Goal: Task Accomplishment & Management: Use online tool/utility

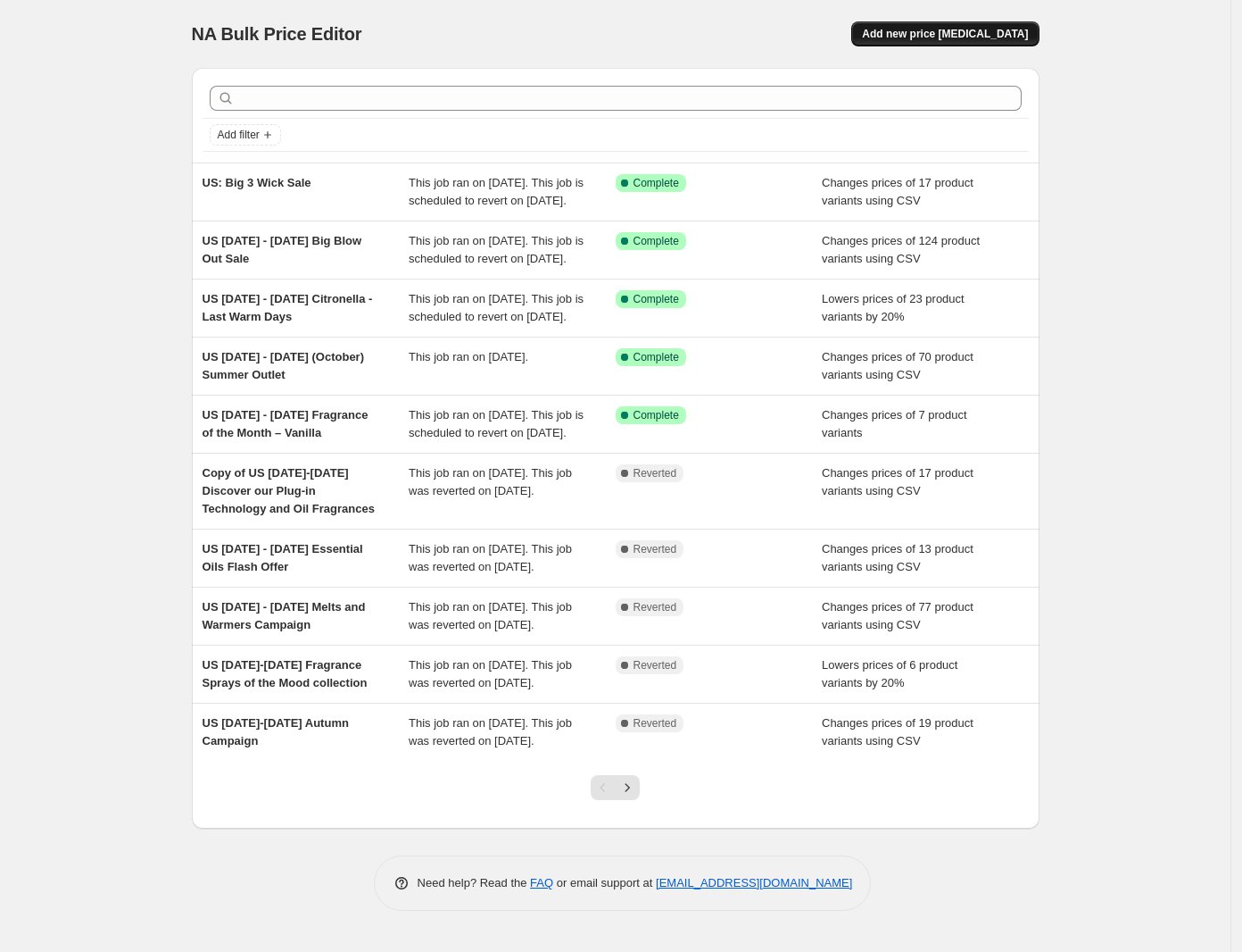
click at [996, 38] on span "Add new price [MEDICAL_DATA]" at bounding box center [945, 34] width 166 height 15
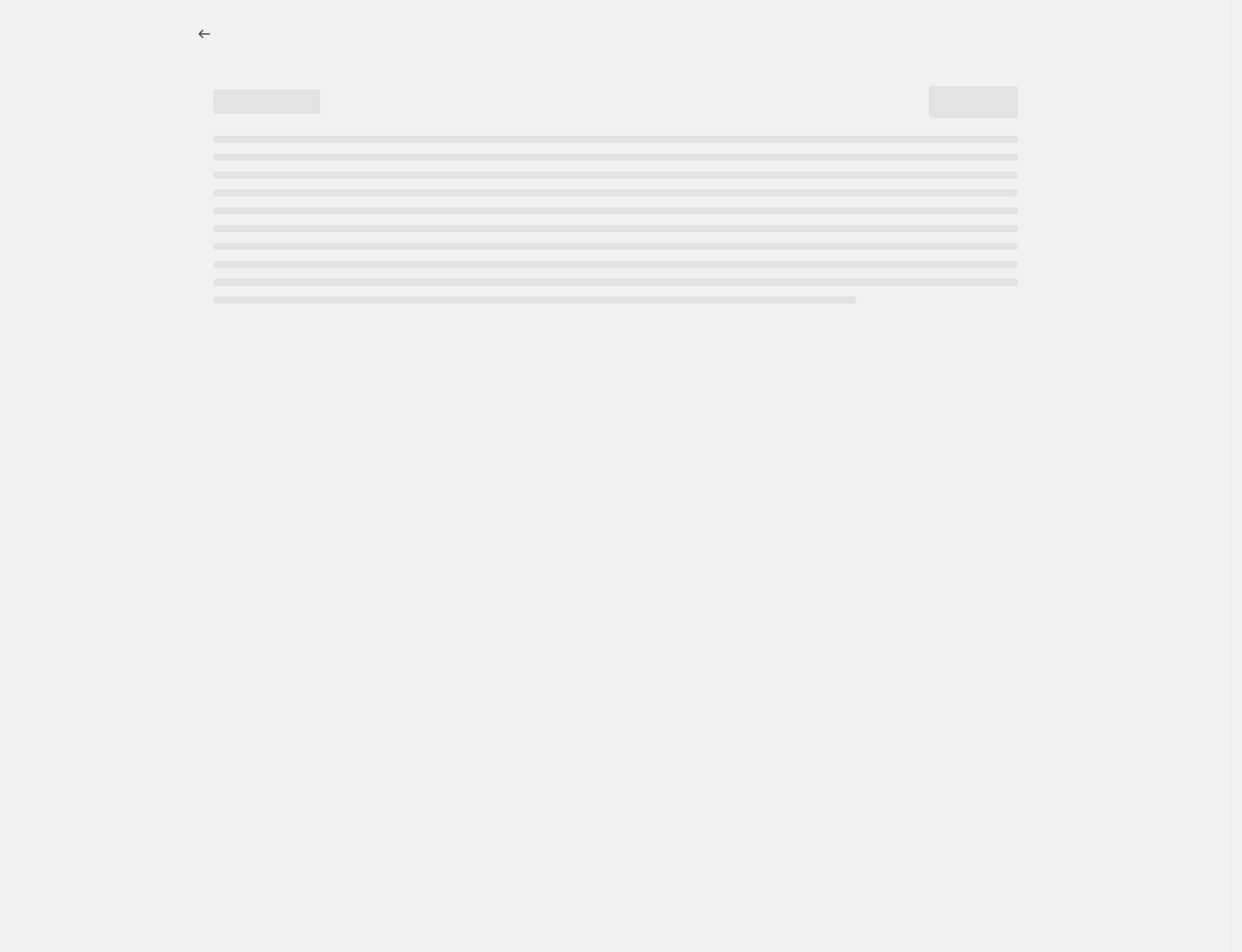
select select "percentage"
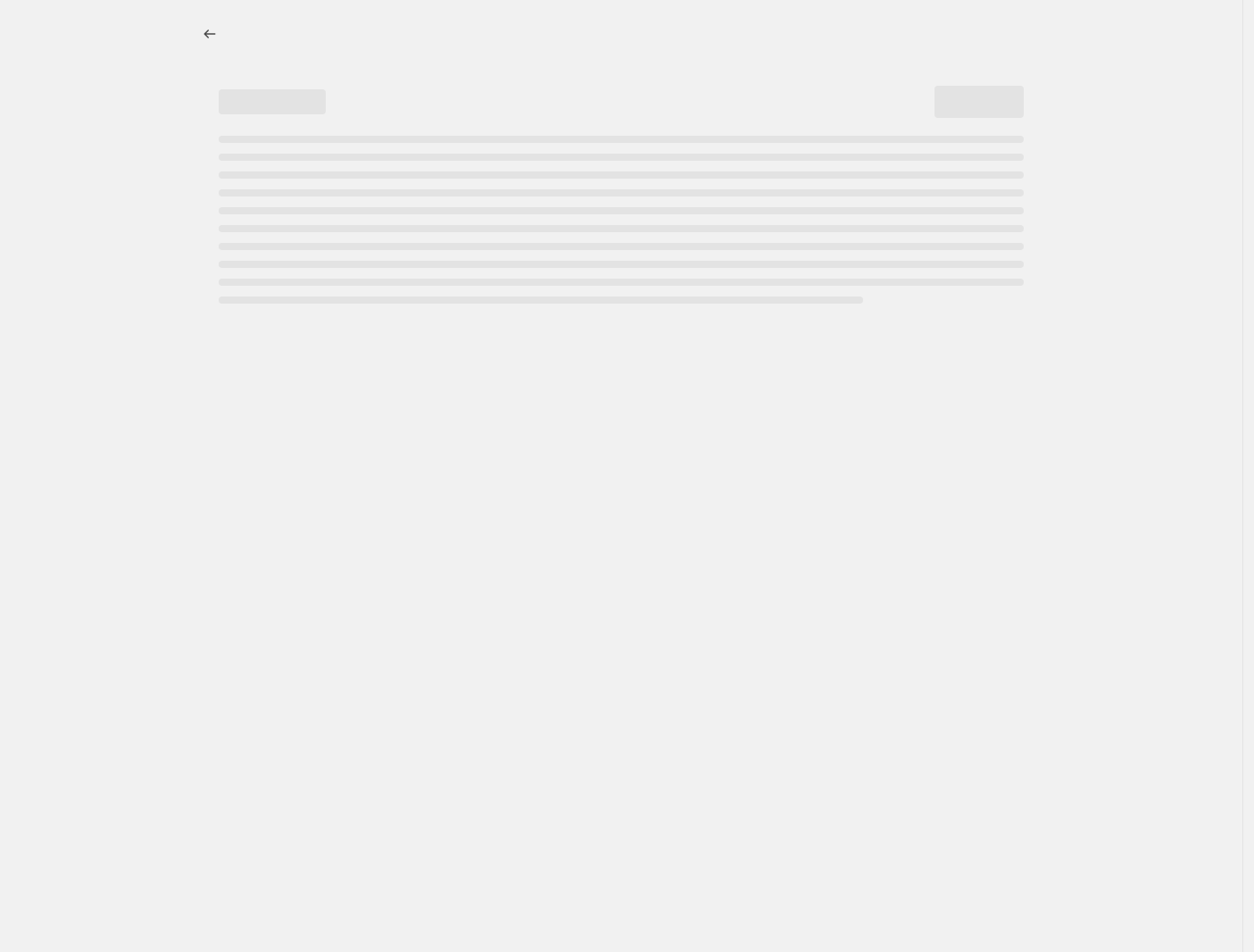
select select "percentage"
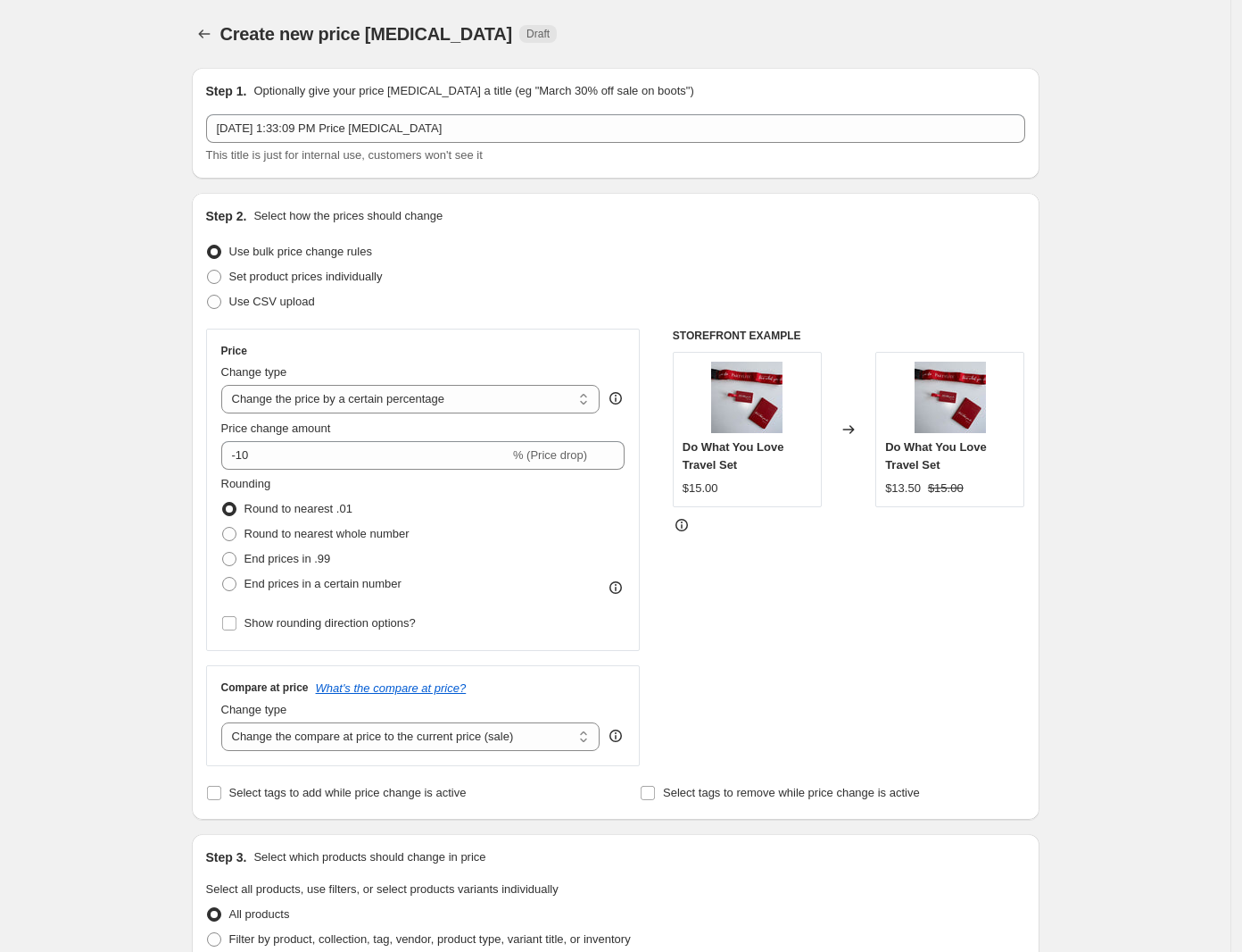
click at [1035, 51] on div "Create new price [MEDICAL_DATA]. This page is ready Create new price [MEDICAL_D…" at bounding box center [615, 34] width 848 height 68
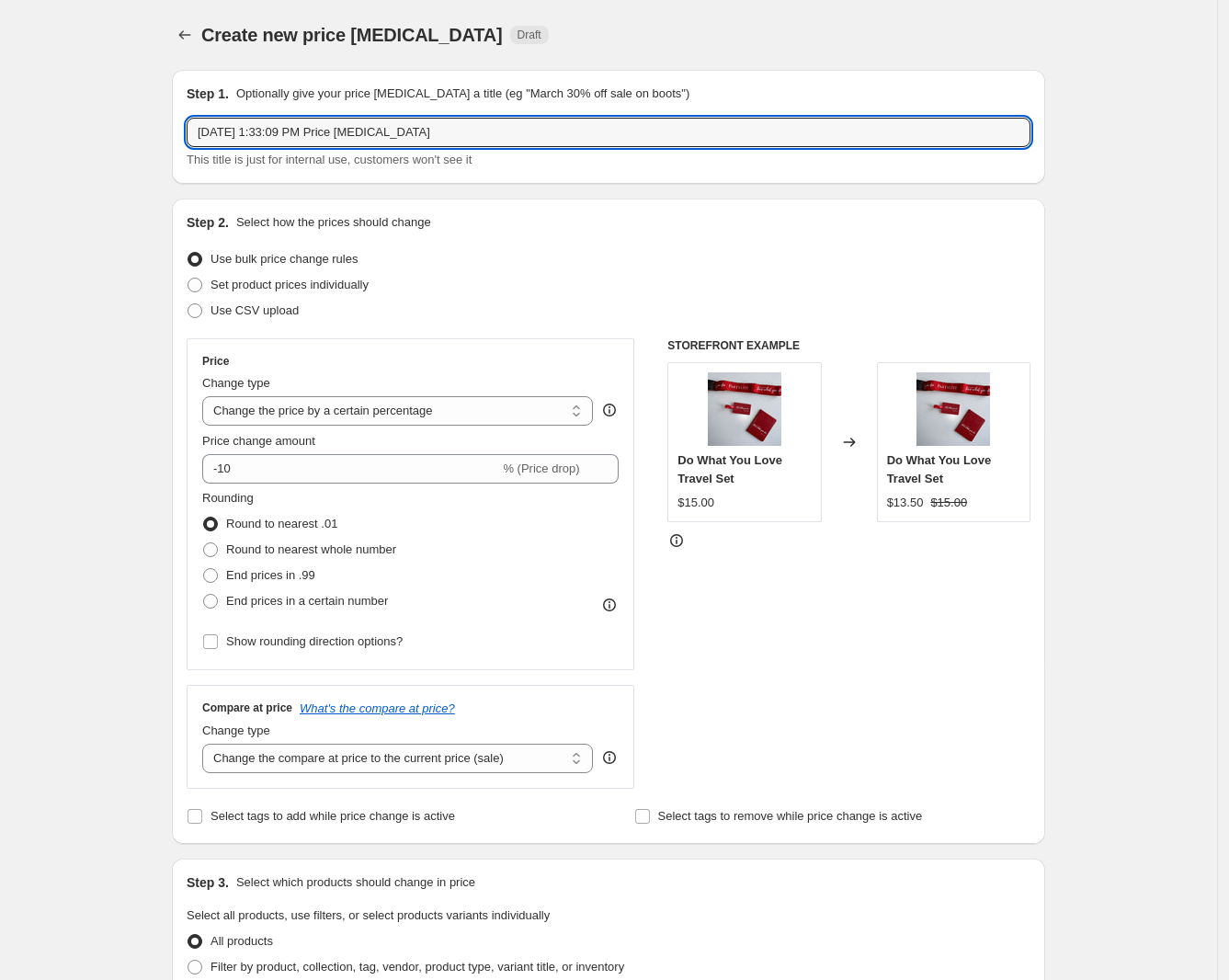
drag, startPoint x: 485, startPoint y: 142, endPoint x: 172, endPoint y: 135, distance: 313.1
click at [172, 135] on div "Step 1. Optionally give your price change job a title (eg "March 30% off sale o…" at bounding box center [600, 893] width 888 height 1675
paste input "October 6th - 8th Fresh Home Offer"
type input "US October 6th - 8th Fresh Home Offer"
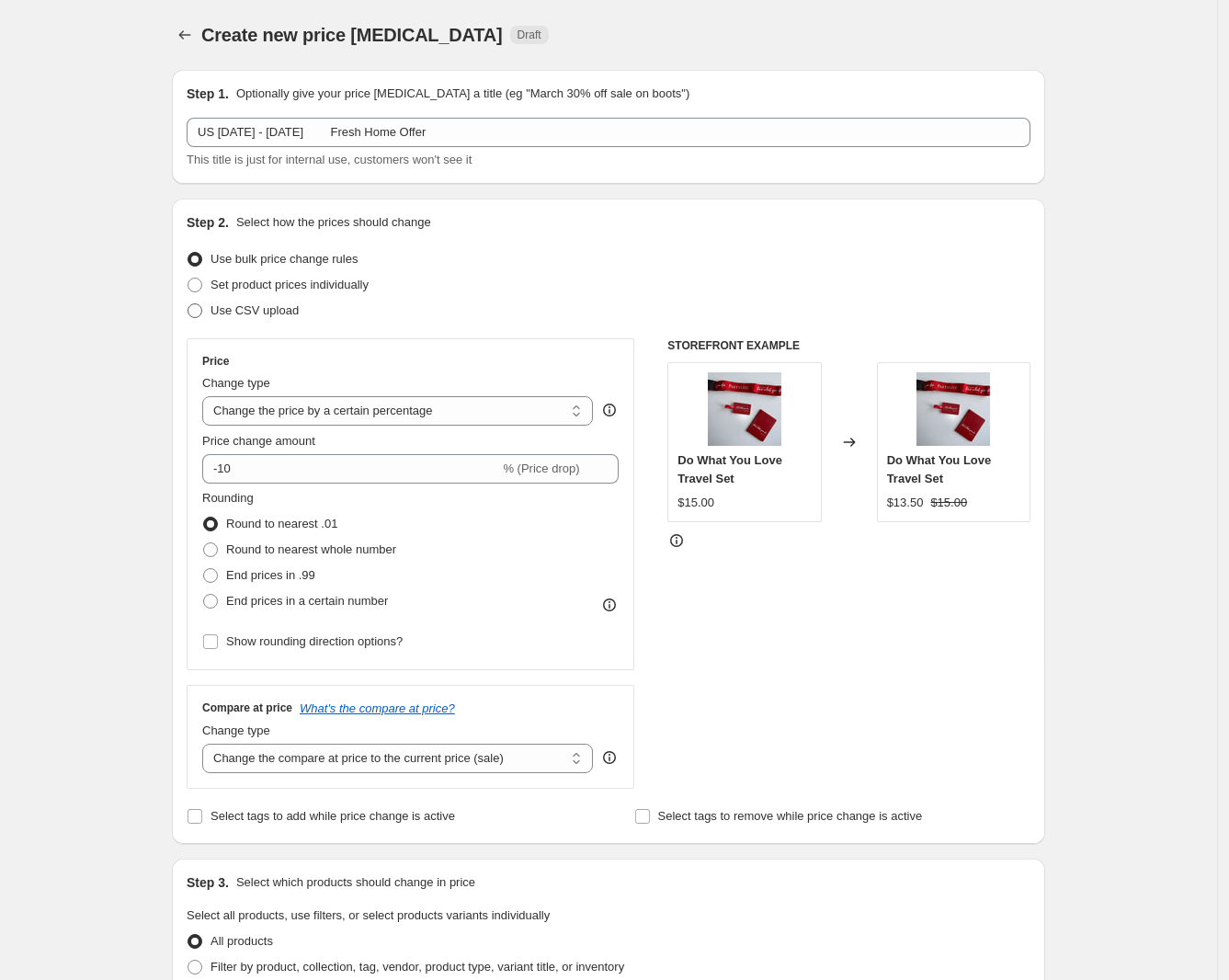
click at [202, 311] on span at bounding box center [195, 311] width 15 height 15
click at [188, 304] on input "Use CSV upload" at bounding box center [188, 303] width 1 height 1
radio input "true"
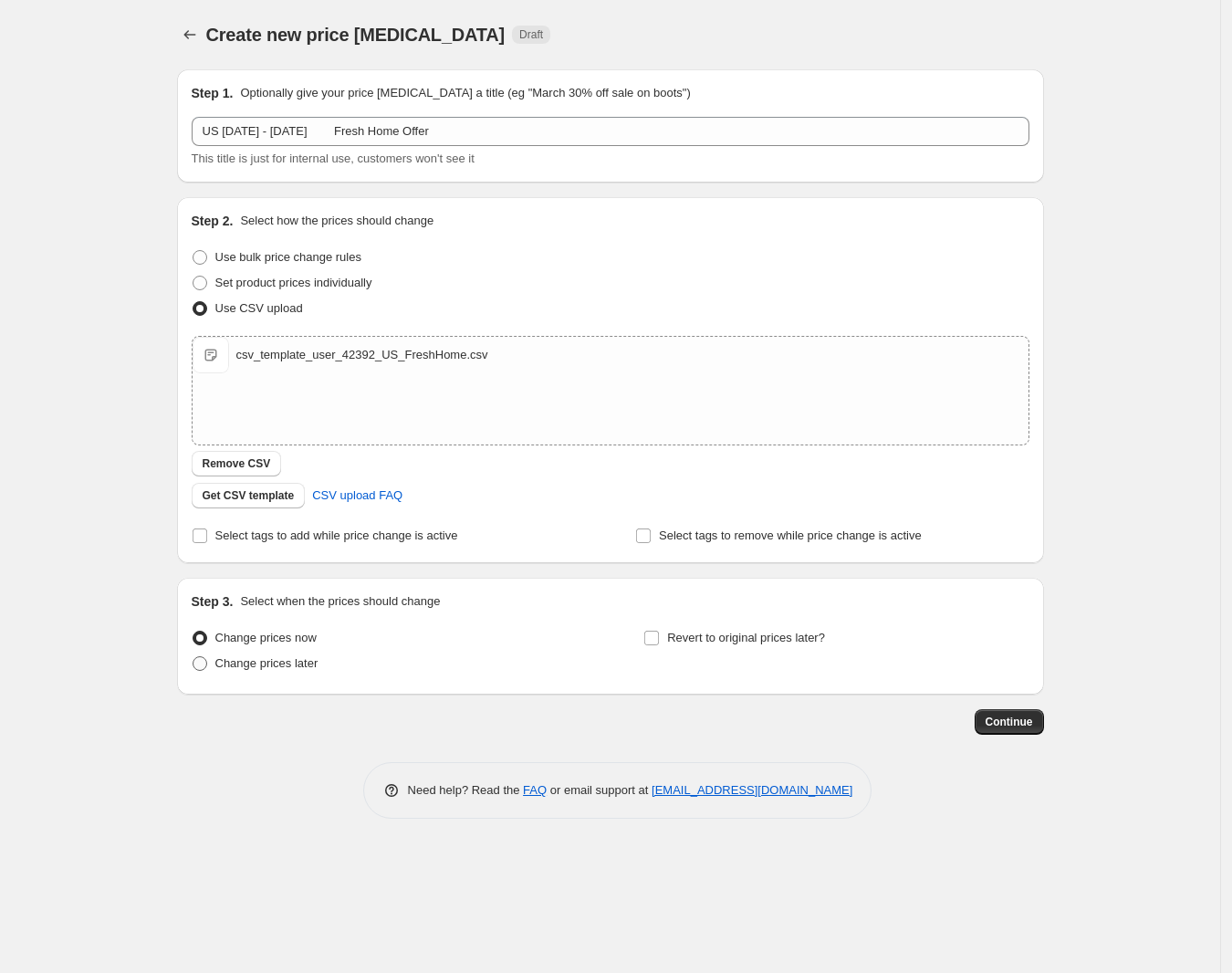
click at [289, 662] on span "Change prices later" at bounding box center [267, 662] width 104 height 14
click at [193, 657] on input "Change prices later" at bounding box center [192, 656] width 1 height 1
radio input "true"
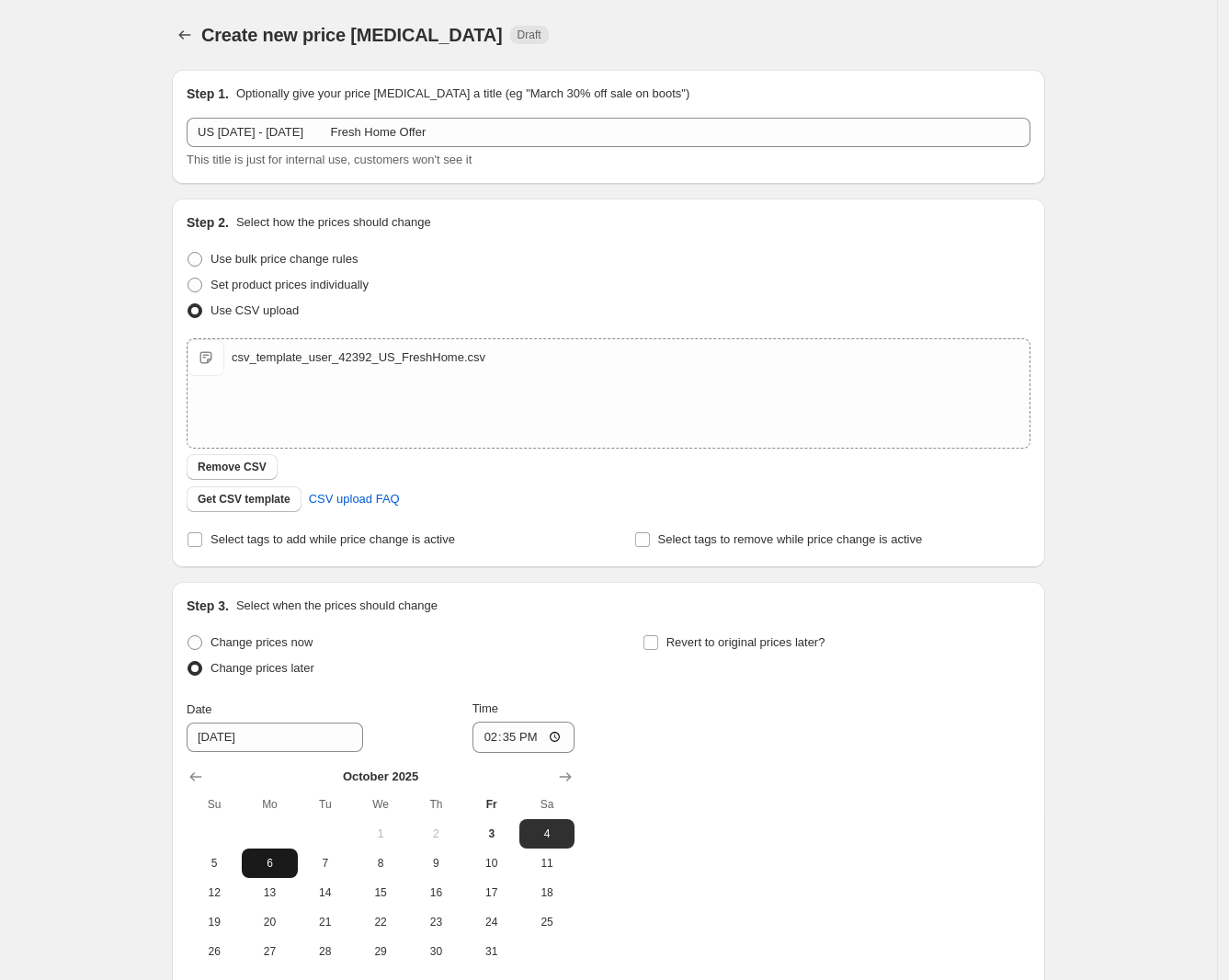
click at [272, 855] on span "6" at bounding box center [269, 863] width 40 height 15
type input "10/6/2025"
click at [494, 733] on input "14:35" at bounding box center [524, 737] width 103 height 31
type input "08:00"
click at [655, 639] on input "Revert to original prices later?" at bounding box center [651, 643] width 15 height 15
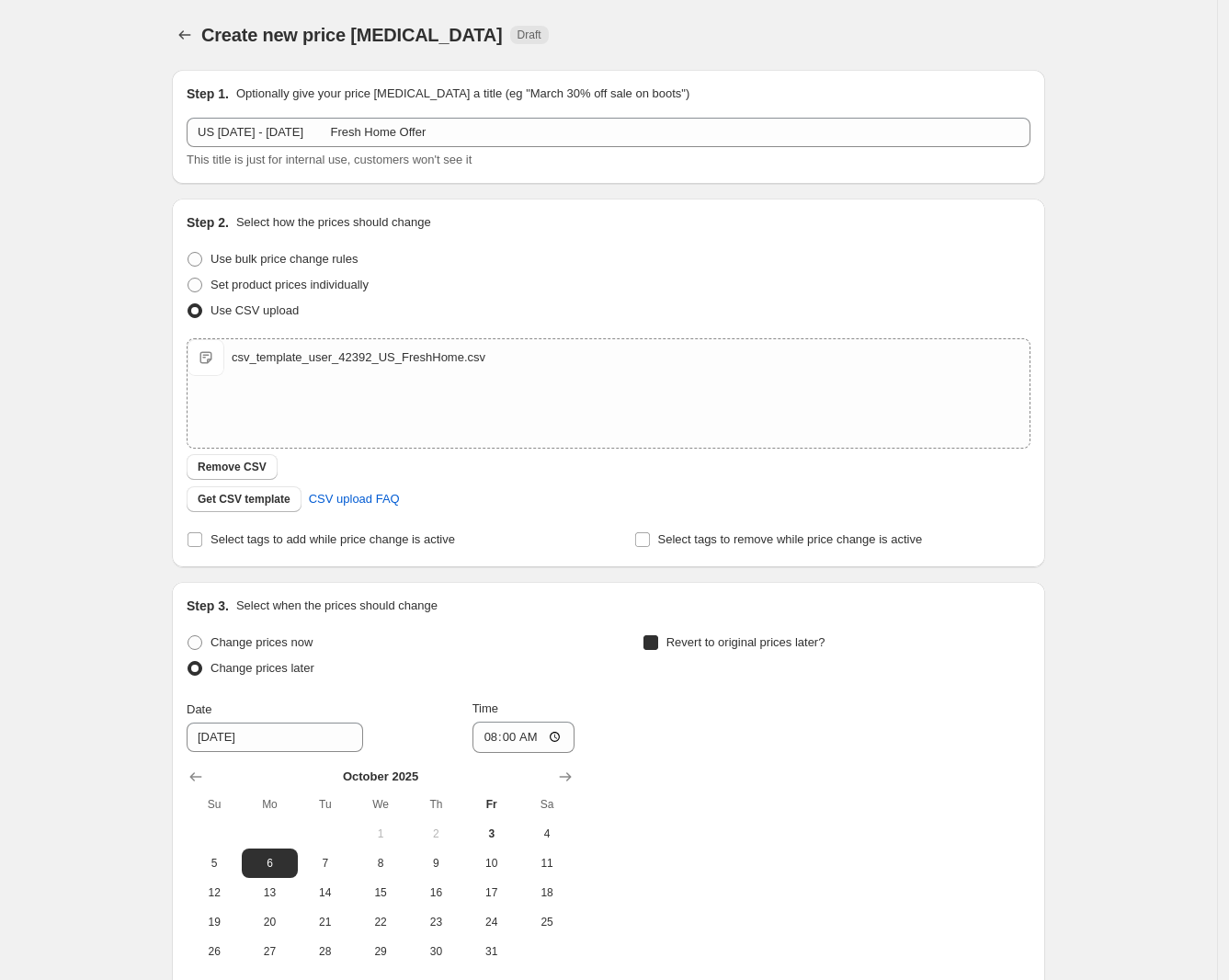
checkbox input "true"
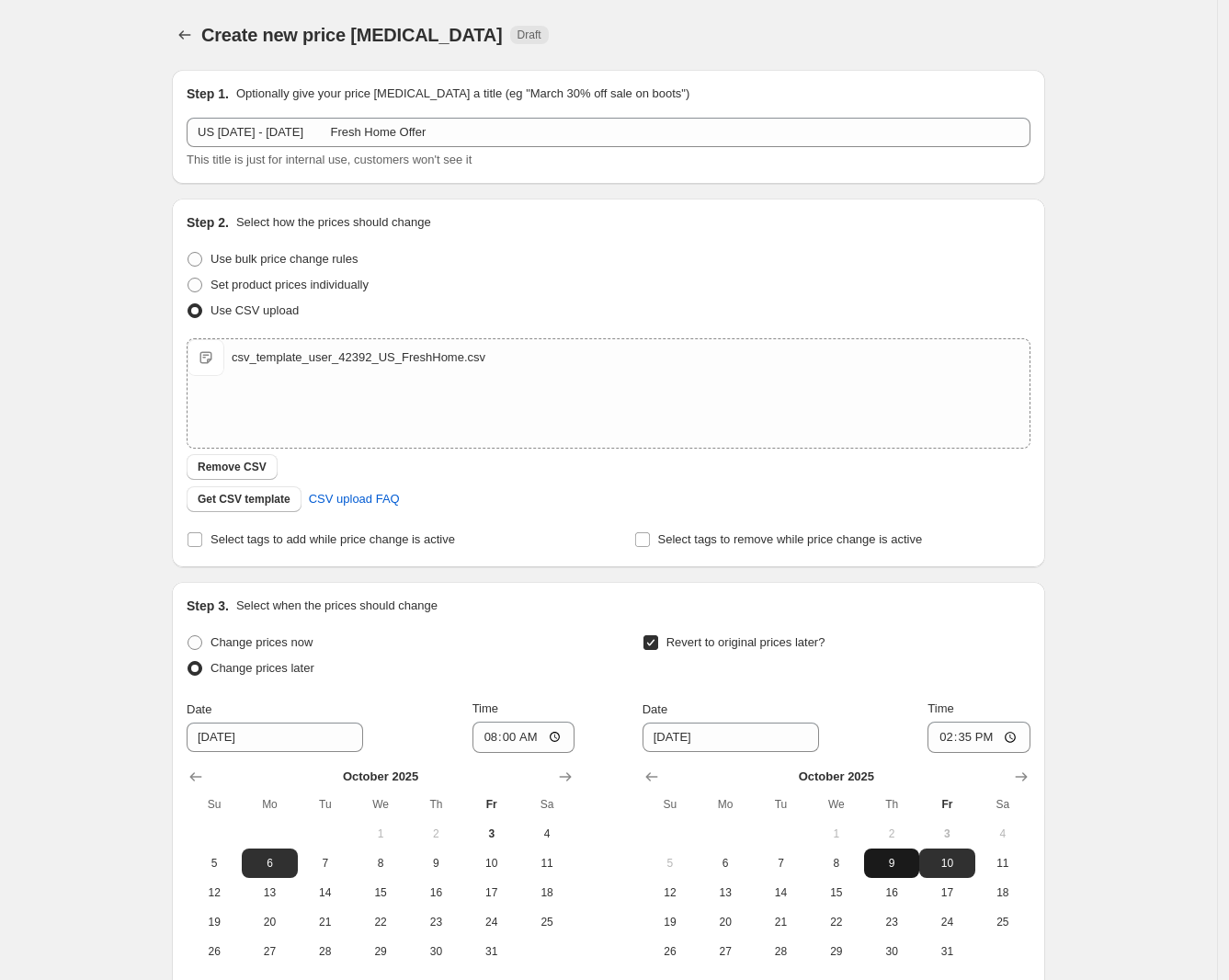
click at [883, 860] on span "9" at bounding box center [891, 863] width 40 height 15
type input "10/9/2025"
click at [948, 737] on input "14:35" at bounding box center [979, 737] width 103 height 31
type input "07:59"
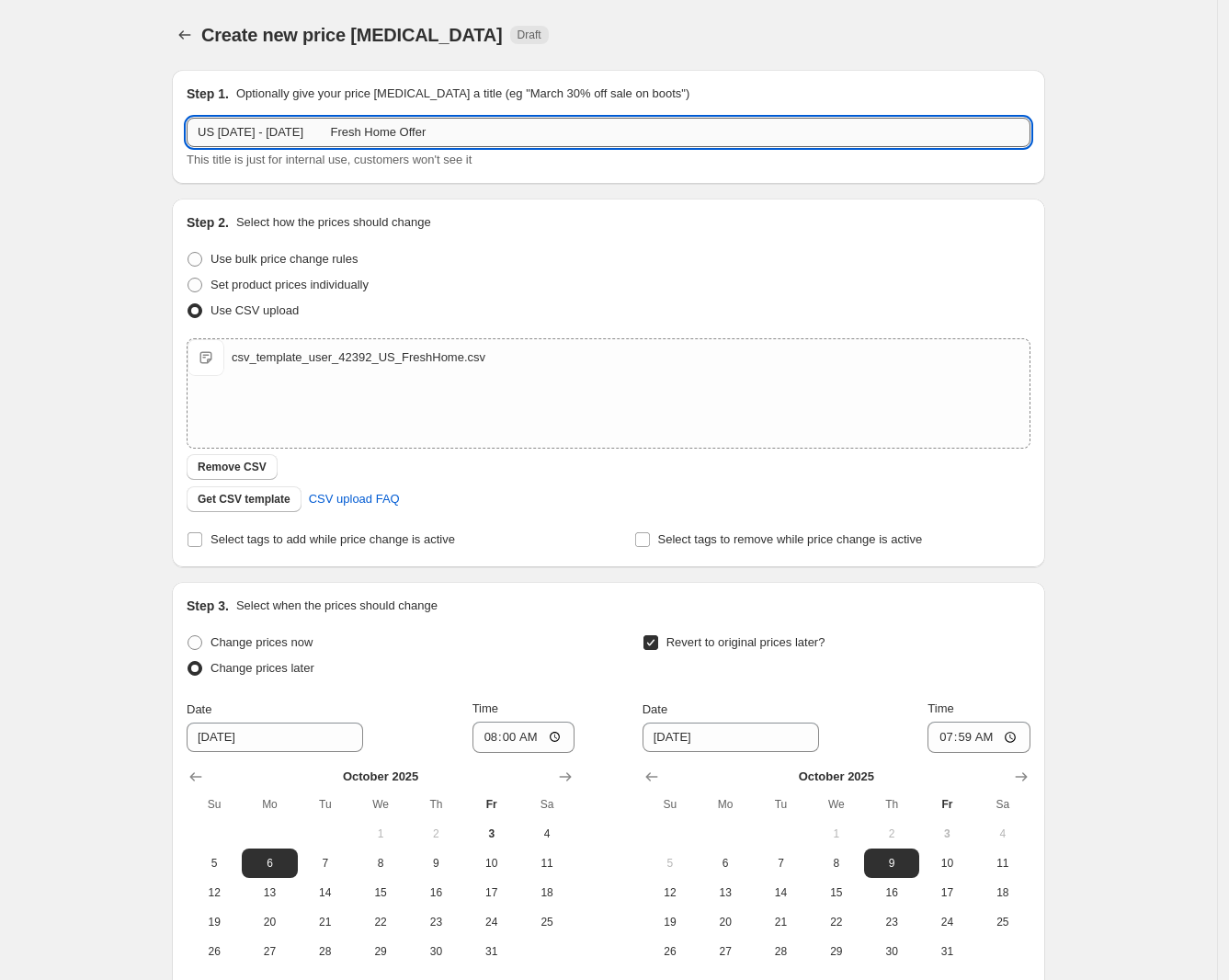
drag, startPoint x: 359, startPoint y: 131, endPoint x: 222, endPoint y: 119, distance: 137.5
click at [222, 119] on input "US October 6th - 8th Fresh Home Offer" at bounding box center [609, 132] width 844 height 29
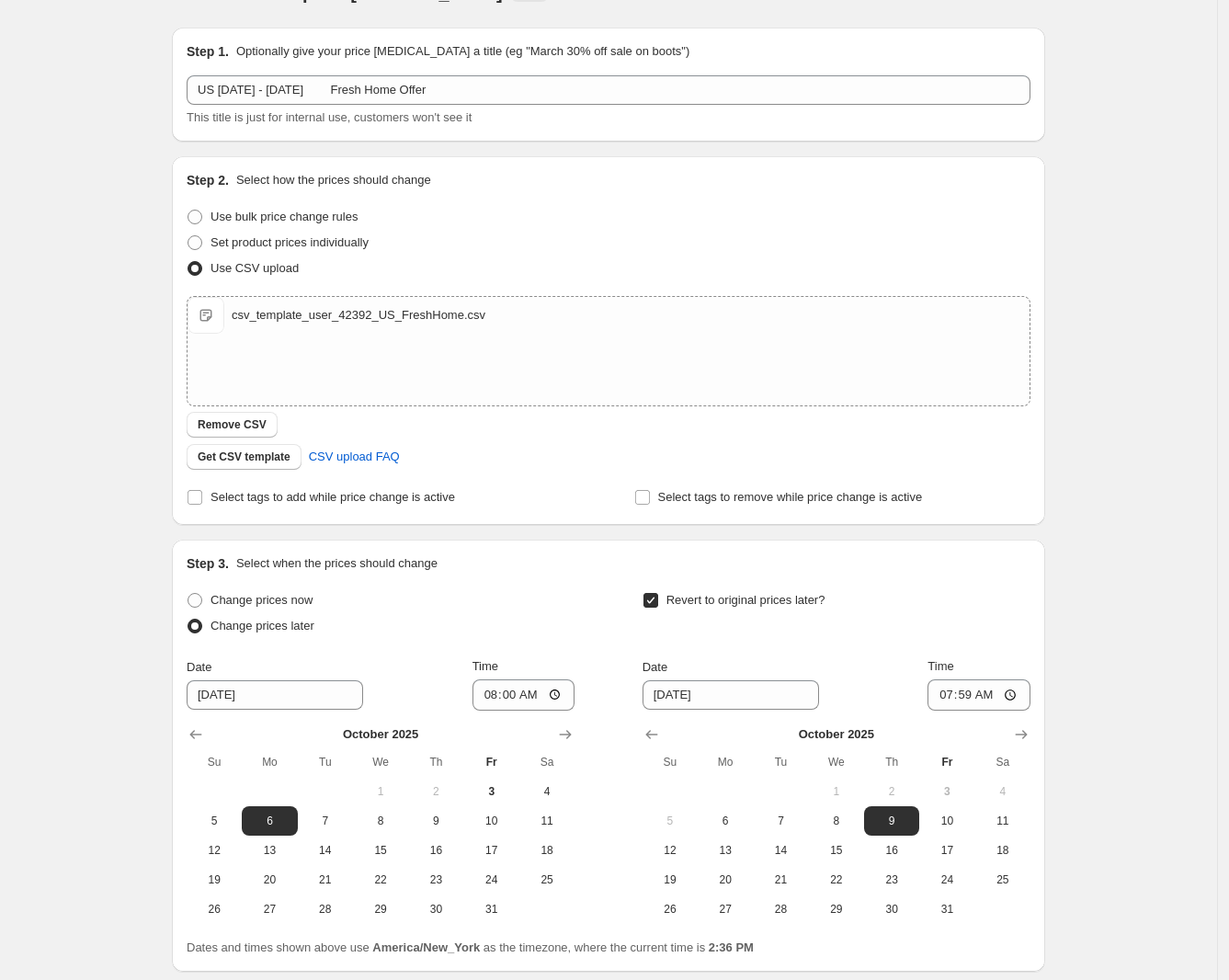
scroll to position [186, 0]
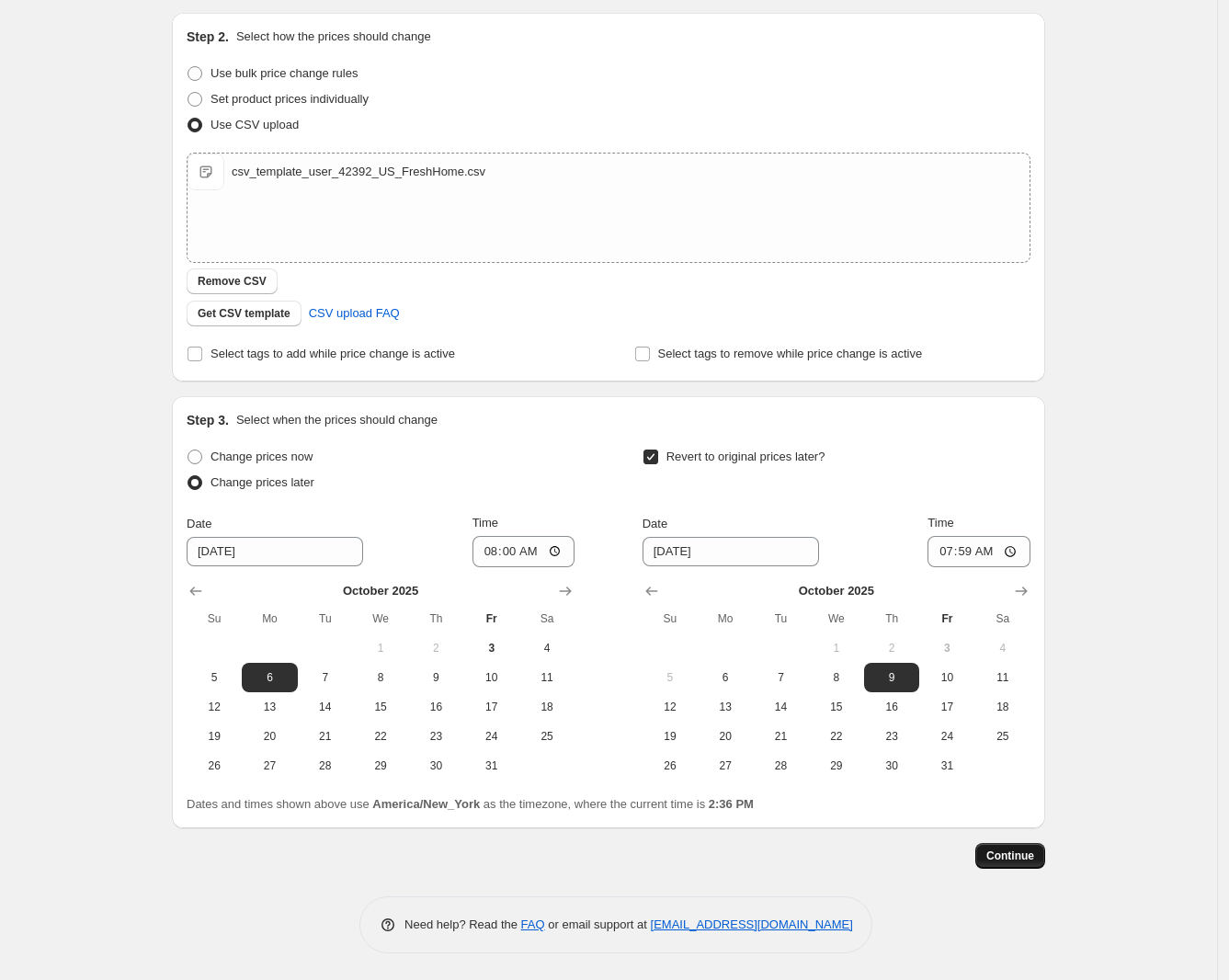
click at [1011, 858] on span "Continue" at bounding box center [1009, 856] width 48 height 15
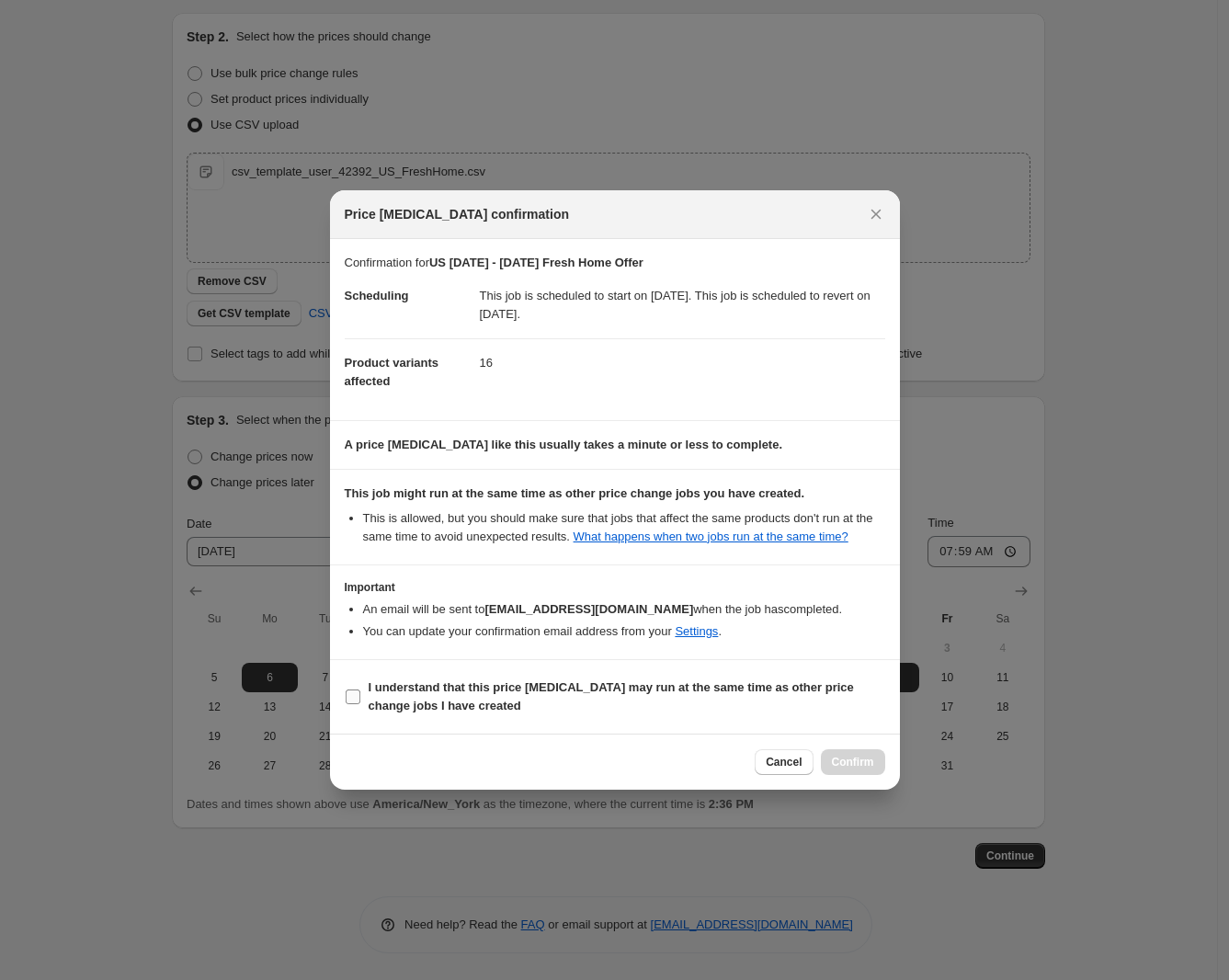
click at [600, 683] on b "I understand that this price change job may run at the same time as other price…" at bounding box center [611, 696] width 485 height 32
click at [360, 689] on input "I understand that this price change job may run at the same time as other price…" at bounding box center [353, 696] width 15 height 15
checkbox input "true"
click at [855, 759] on span "Confirm" at bounding box center [852, 762] width 42 height 15
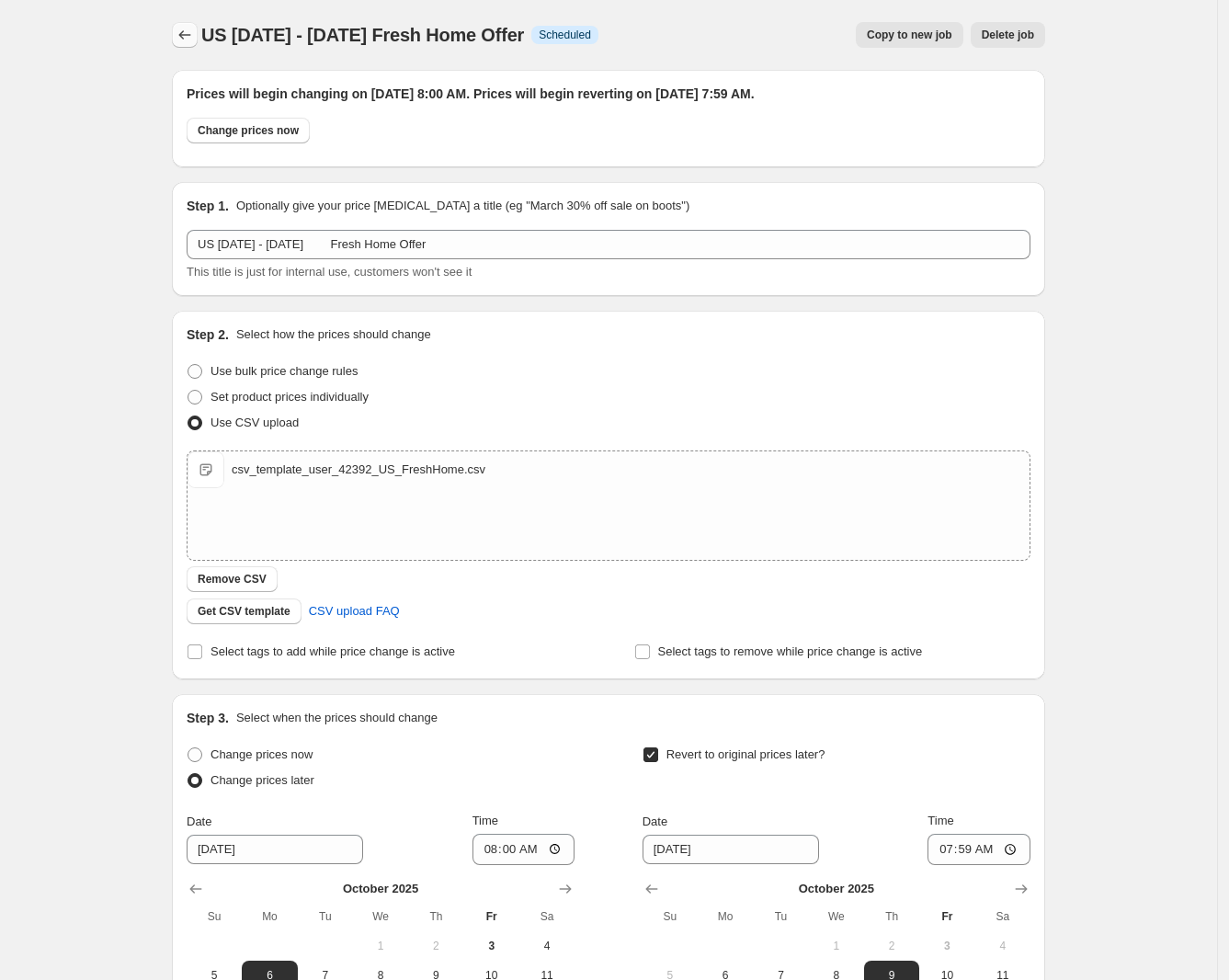
click at [188, 39] on icon "Price change jobs" at bounding box center [185, 35] width 19 height 19
